Goal: Task Accomplishment & Management: Manage account settings

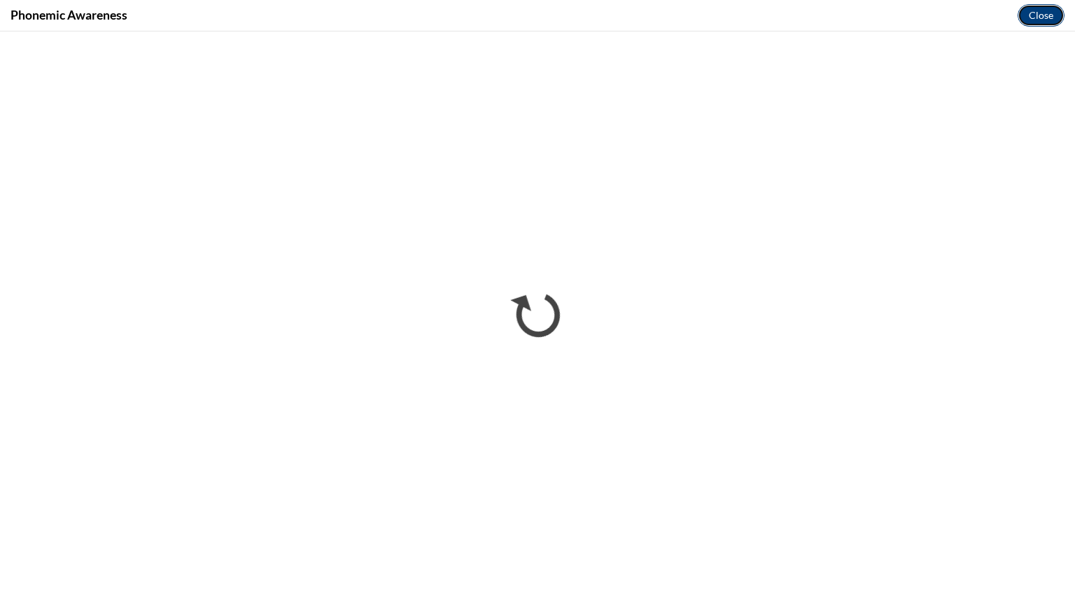
click at [1039, 15] on button "Close" at bounding box center [1041, 15] width 47 height 22
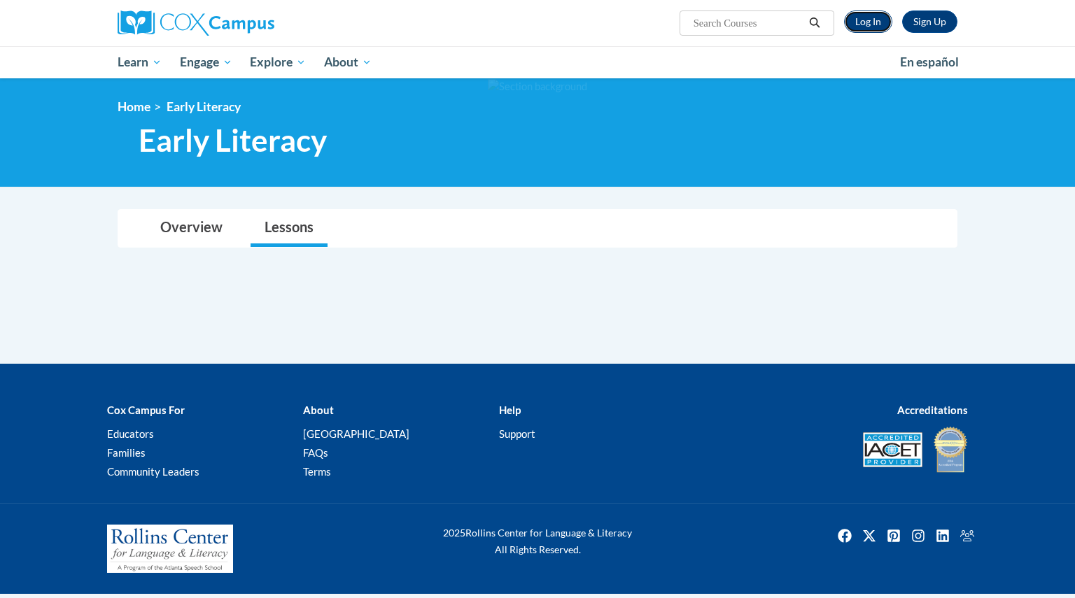
click at [868, 18] on link "Log In" at bounding box center [868, 21] width 48 height 22
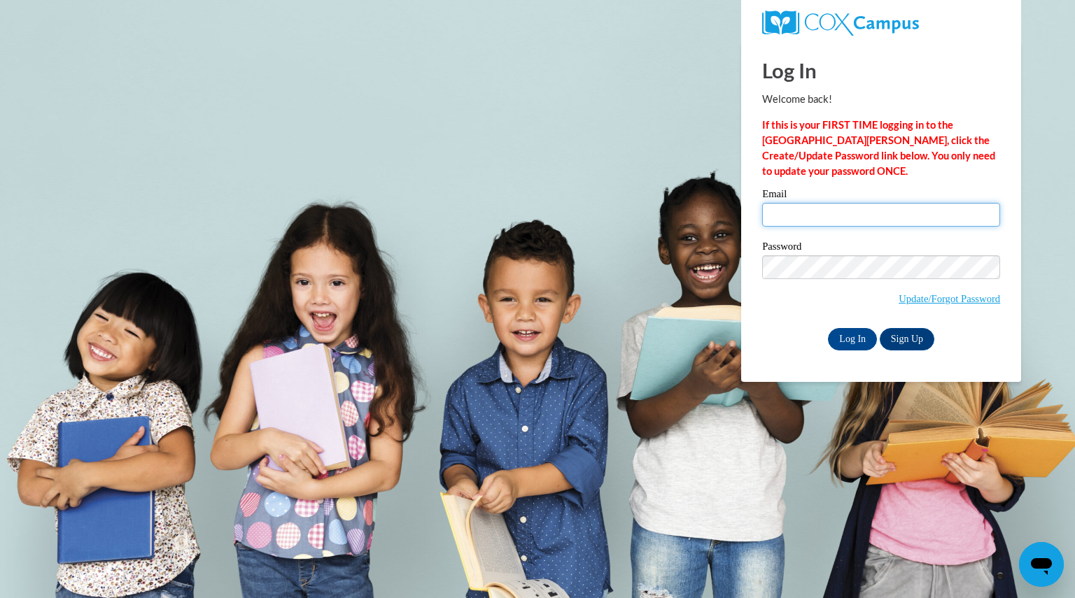
click at [804, 212] on input "Email" at bounding box center [881, 215] width 238 height 24
type input "eagansusan@aasd.k12.wi.us"
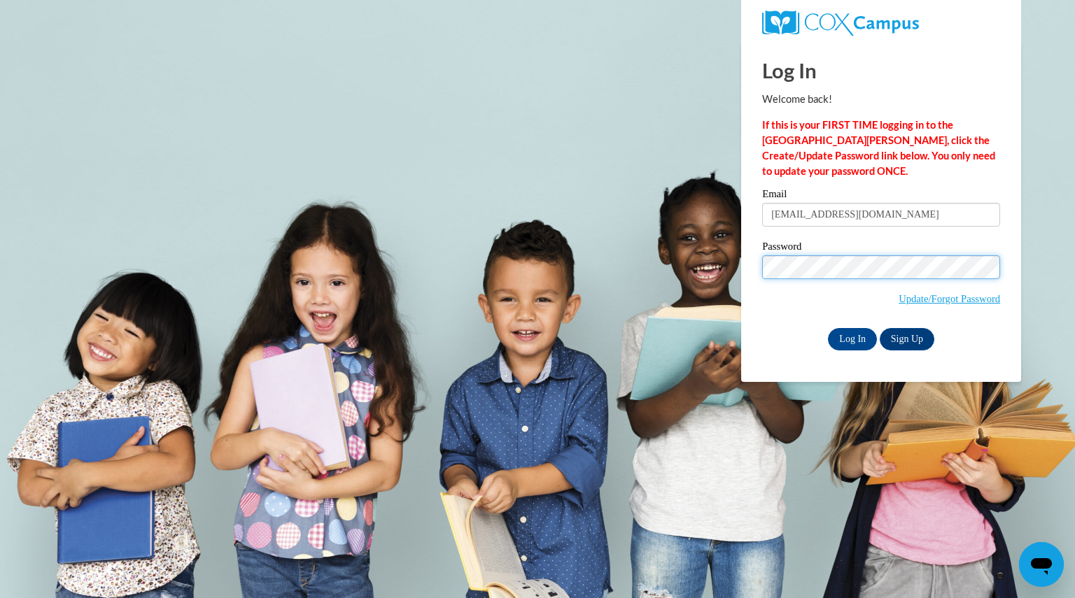
click at [828, 328] on input "Log In" at bounding box center [852, 339] width 49 height 22
click at [857, 343] on input "Log In" at bounding box center [852, 339] width 49 height 22
click at [828, 328] on input "Log In" at bounding box center [852, 339] width 49 height 22
click at [909, 299] on link "Update/Forgot Password" at bounding box center [949, 298] width 101 height 11
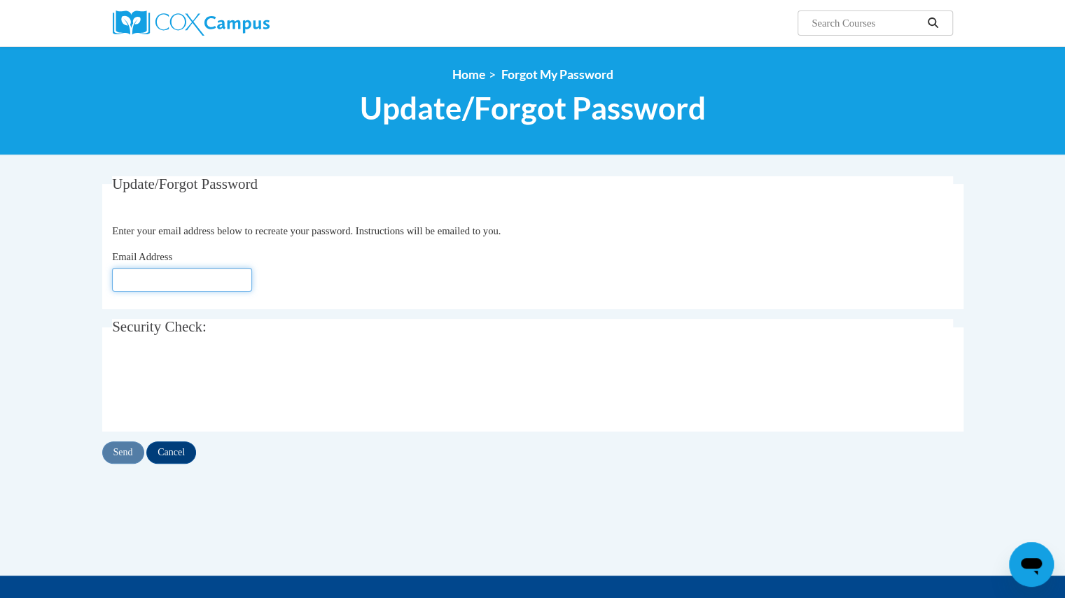
click at [174, 283] on input "Email Address" at bounding box center [182, 280] width 140 height 24
type input "[EMAIL_ADDRESS][DOMAIN_NAME]"
click at [124, 447] on input "Send" at bounding box center [123, 453] width 42 height 22
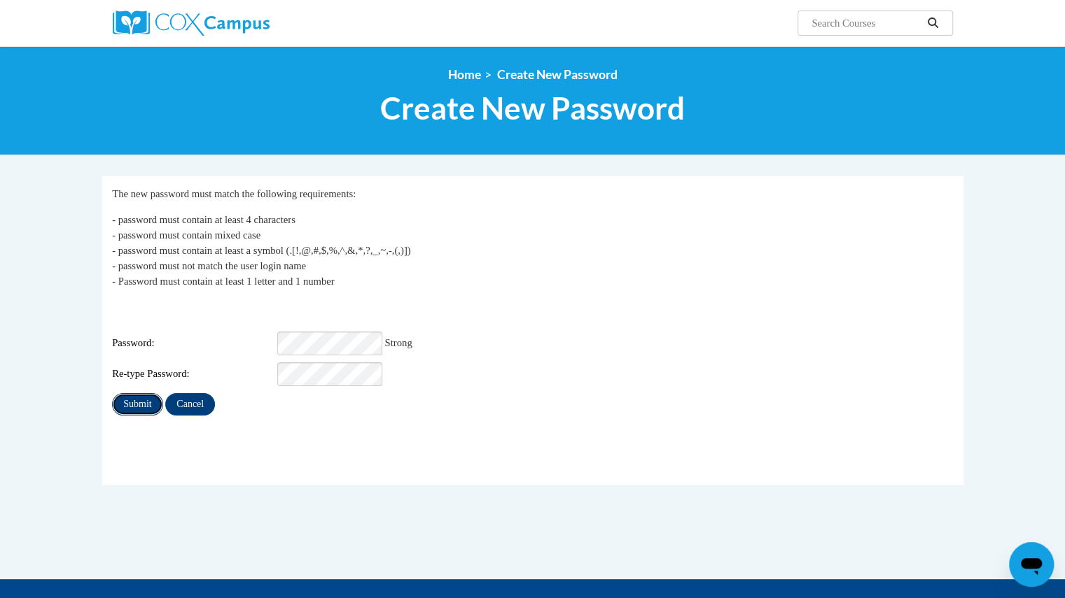
click at [134, 393] on input "Submit" at bounding box center [137, 404] width 50 height 22
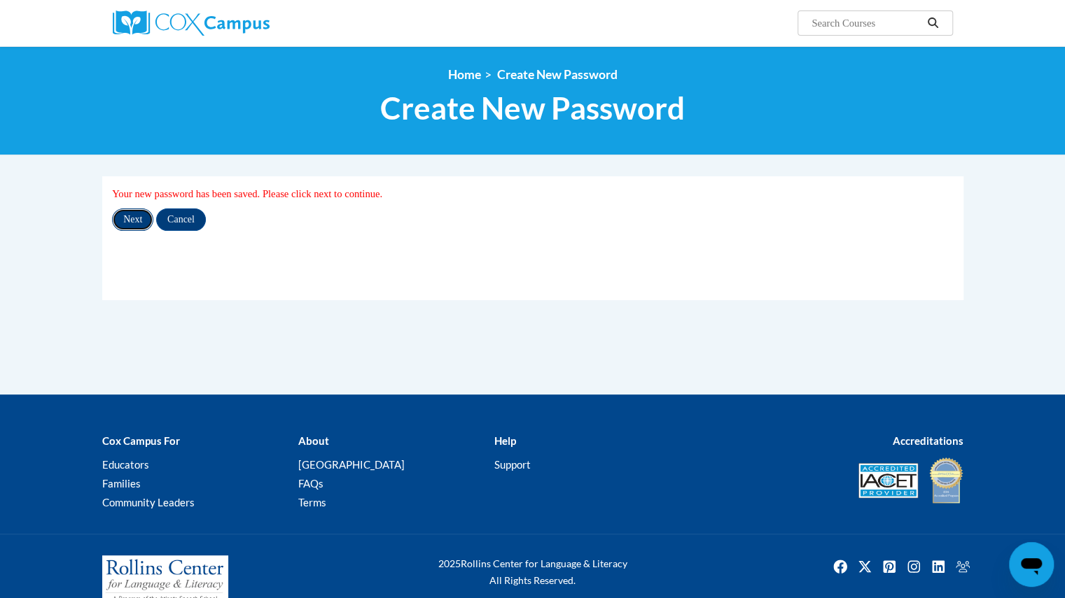
click at [130, 218] on input "Next" at bounding box center [132, 220] width 41 height 22
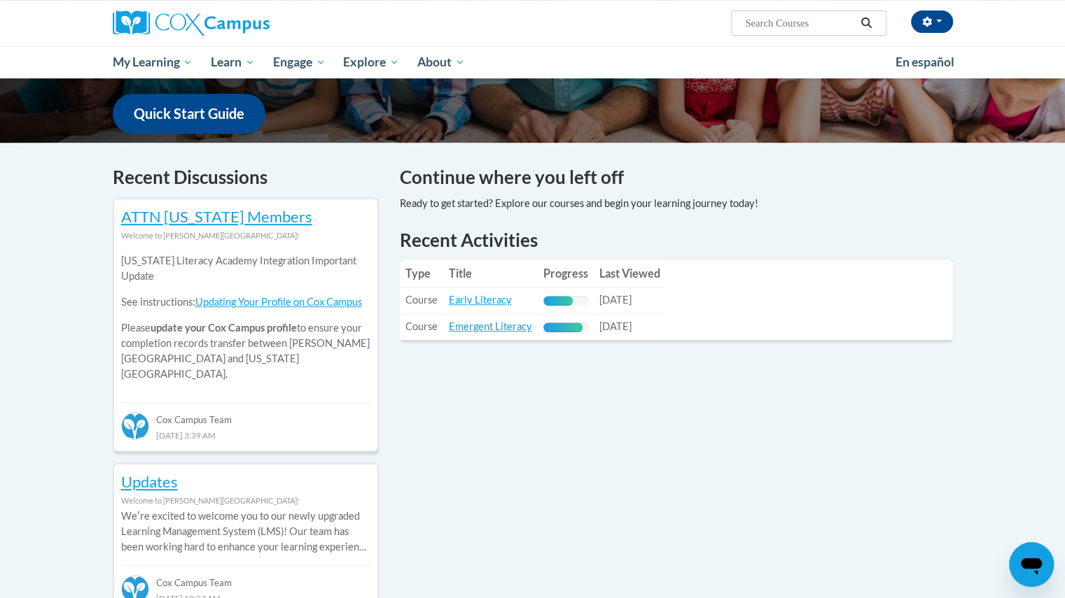
scroll to position [346, 0]
